Goal: Task Accomplishment & Management: Manage account settings

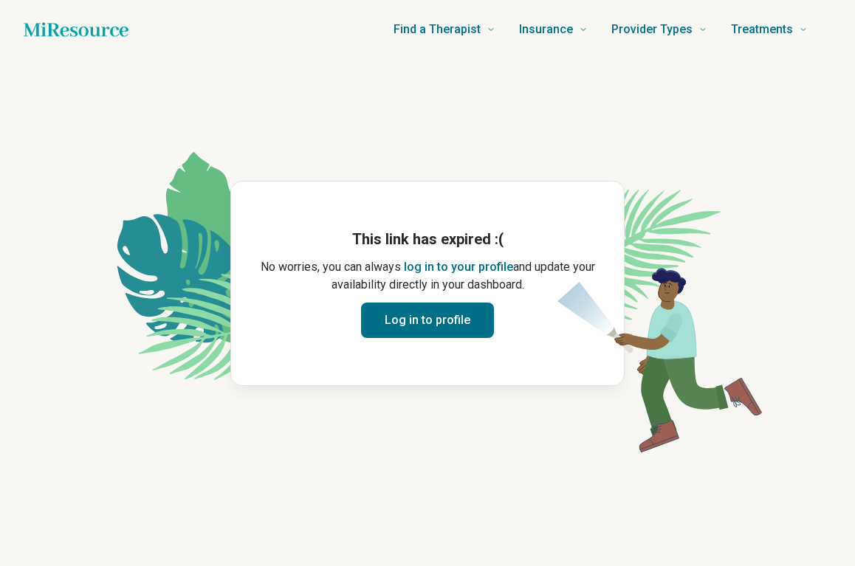
click at [435, 318] on button "Log in to profile" at bounding box center [427, 320] width 133 height 35
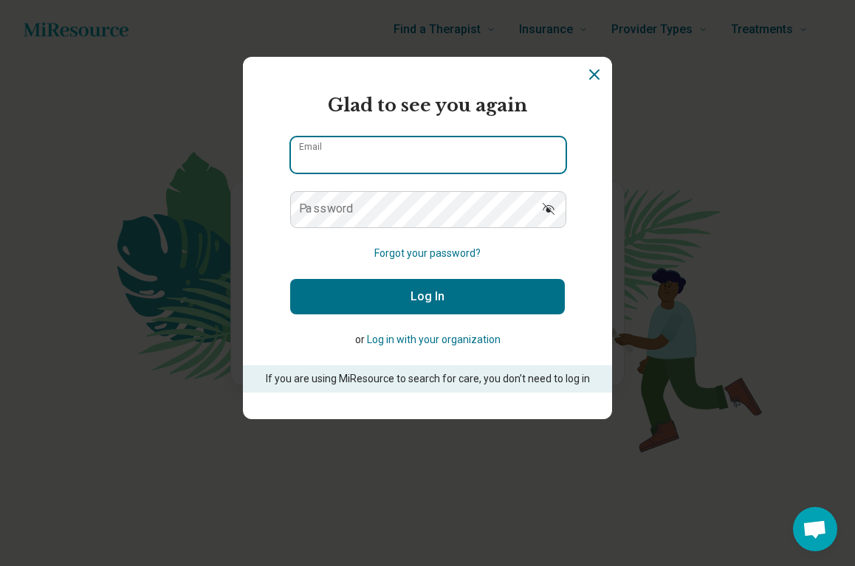
click at [415, 149] on input "Email" at bounding box center [428, 154] width 275 height 35
type input "**********"
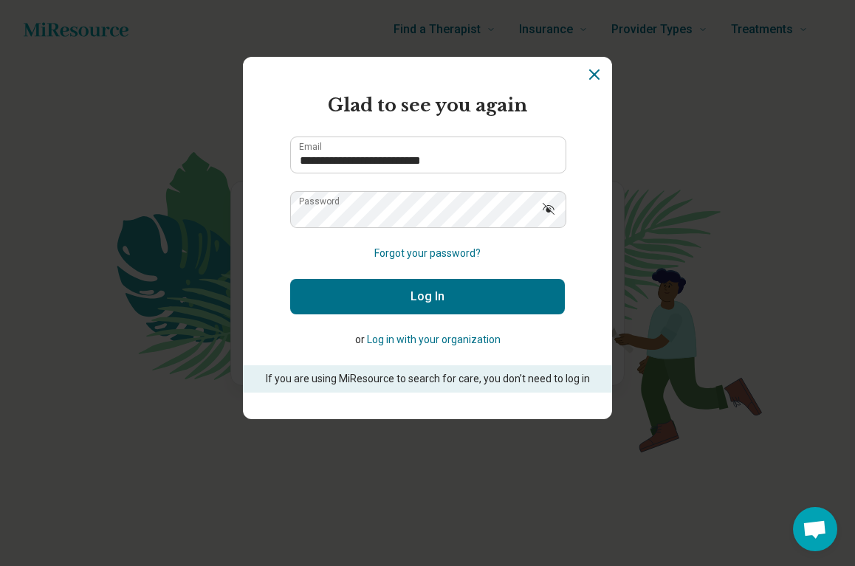
click at [432, 296] on button "Log In" at bounding box center [427, 296] width 275 height 35
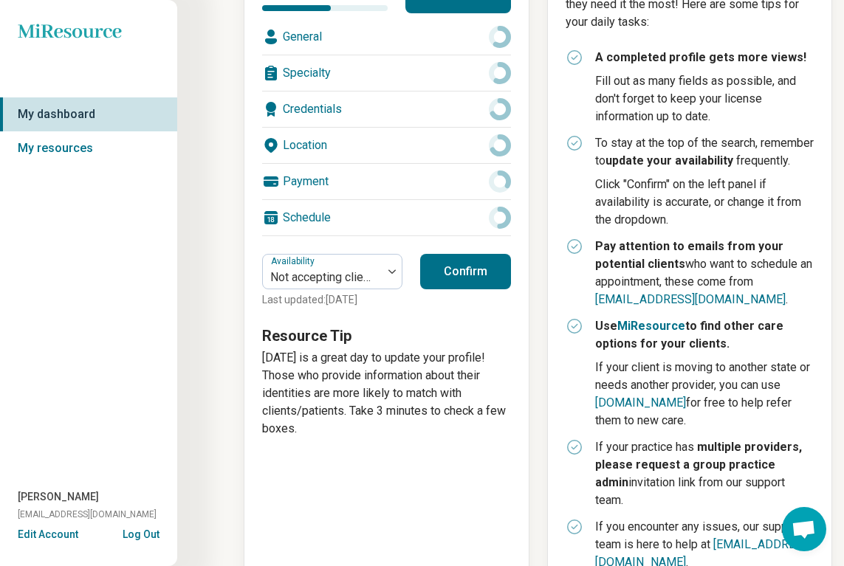
scroll to position [222, 0]
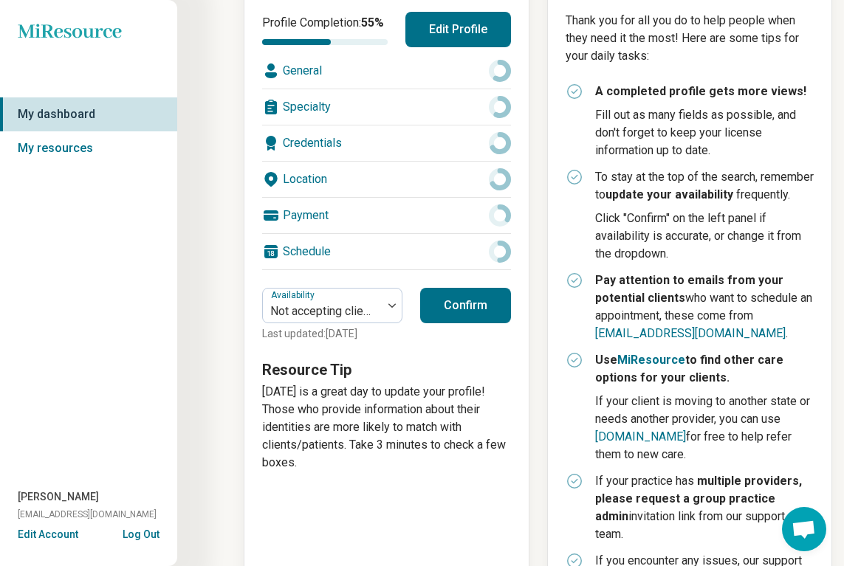
click at [473, 303] on button "Confirm" at bounding box center [465, 305] width 91 height 35
click at [463, 305] on button "Confirm" at bounding box center [465, 305] width 91 height 35
